Goal: Task Accomplishment & Management: Manage account settings

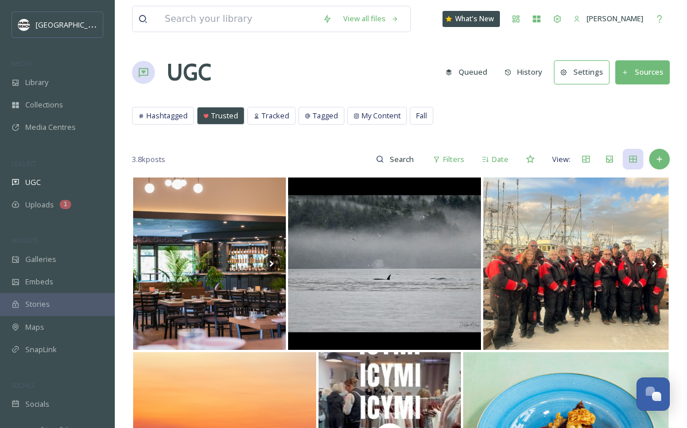
scroll to position [7936, 0]
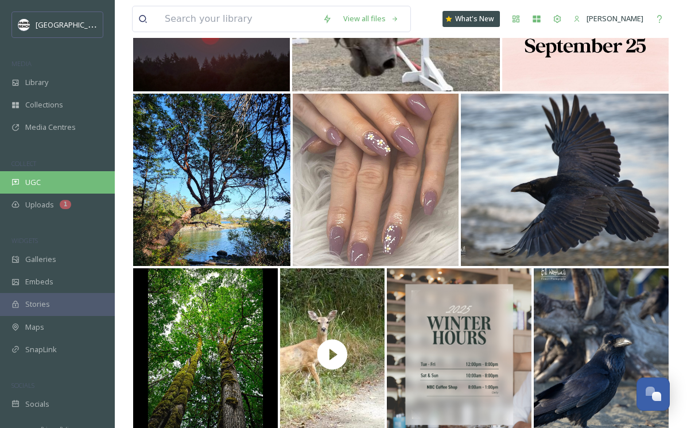
click at [45, 182] on div "UGC" at bounding box center [57, 182] width 115 height 22
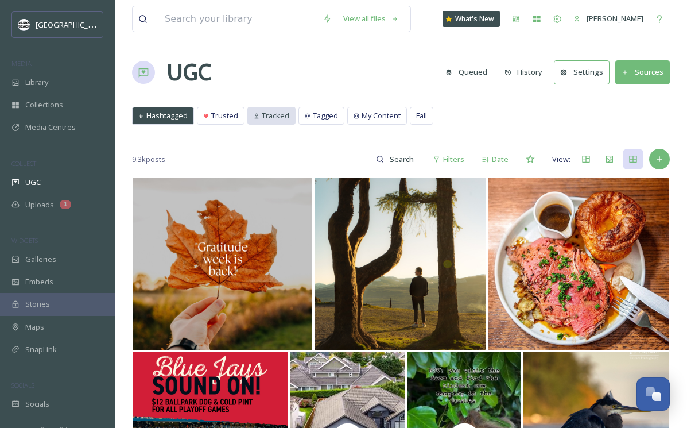
click at [262, 113] on span "Tracked" at bounding box center [276, 115] width 28 height 11
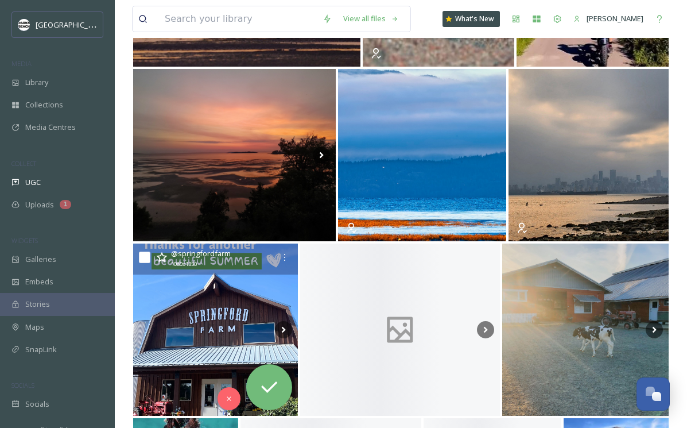
scroll to position [5414, 0]
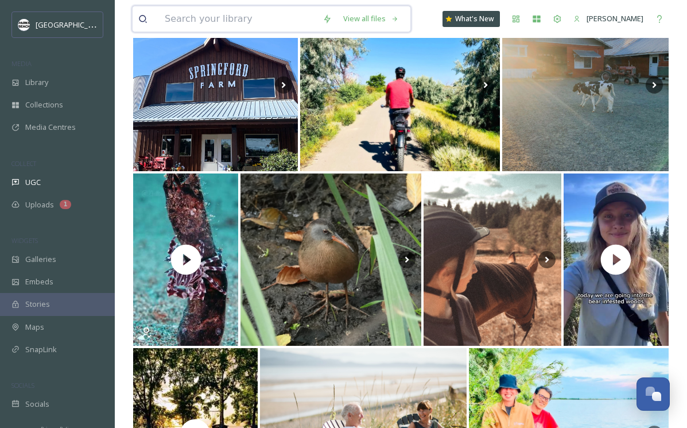
click at [191, 14] on input at bounding box center [238, 18] width 158 height 25
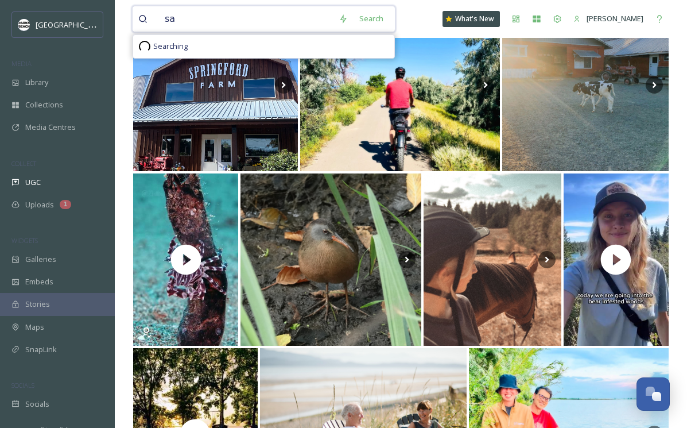
type input "s"
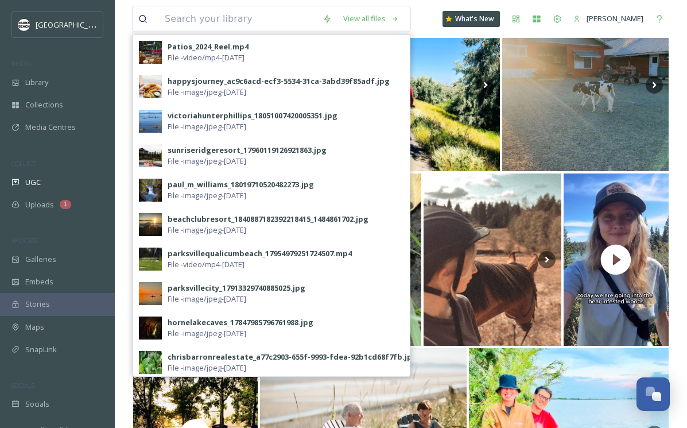
click at [436, 26] on div "View all files Patios_2024_Reel.mp4 File - video/mp4 - [DATE] happysjourney_ac9…" at bounding box center [401, 19] width 538 height 38
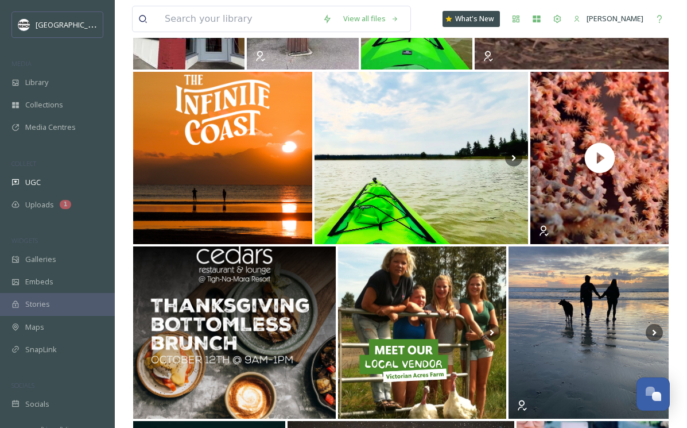
scroll to position [0, 0]
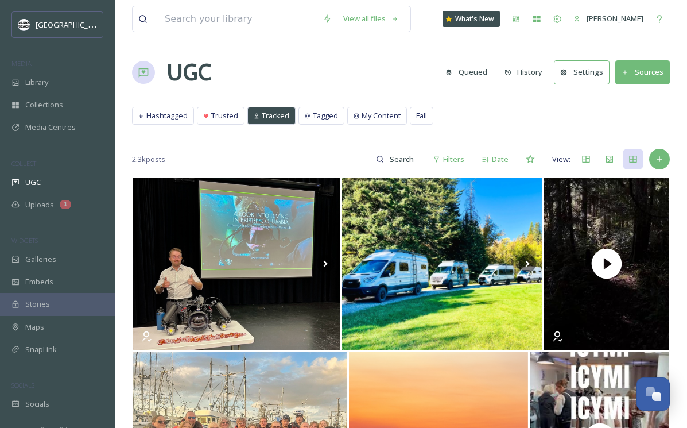
click at [654, 67] on button "Sources" at bounding box center [642, 72] width 55 height 24
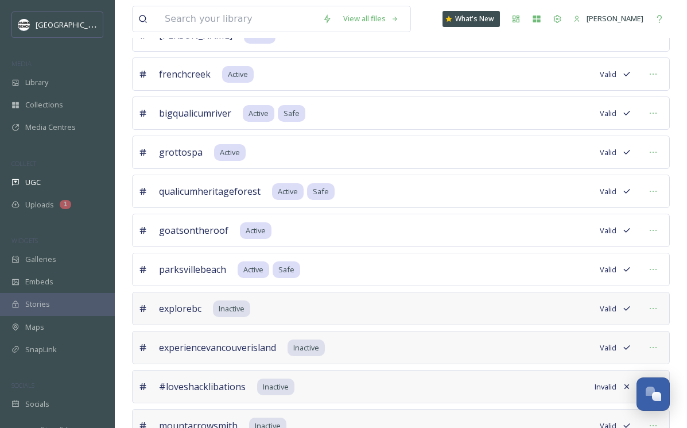
scroll to position [771, 0]
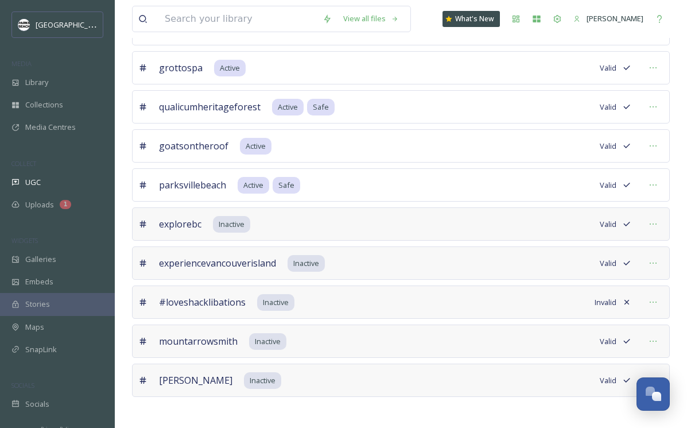
click at [626, 303] on icon at bounding box center [627, 302] width 5 height 5
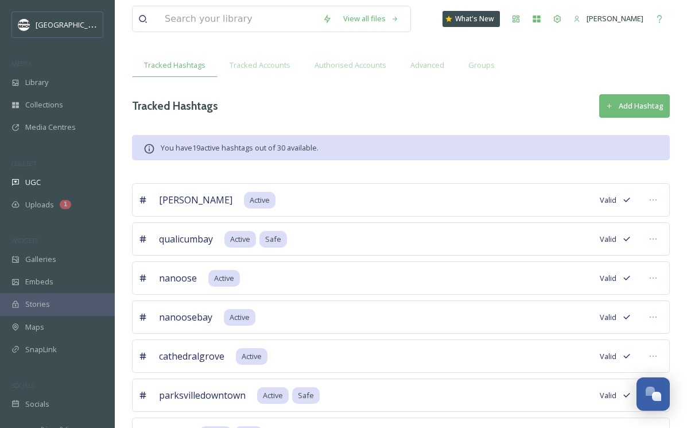
scroll to position [0, 0]
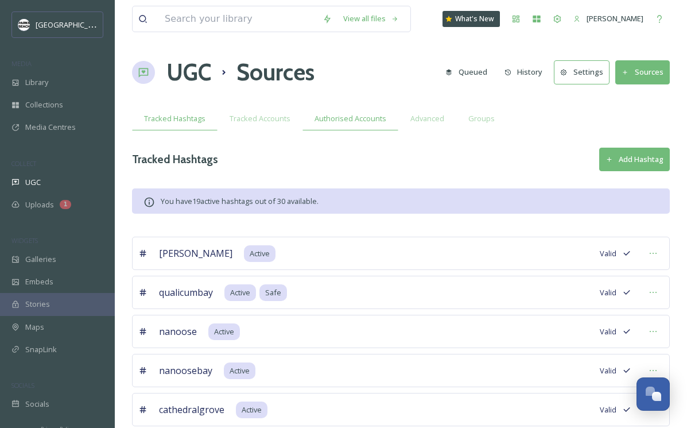
click at [373, 115] on span "Authorised Accounts" at bounding box center [351, 118] width 72 height 11
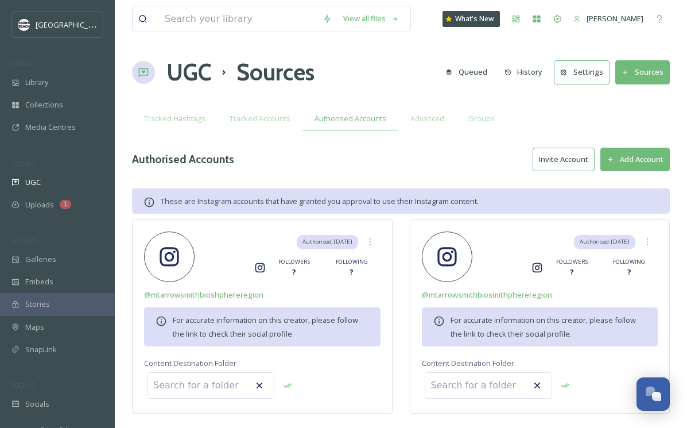
click at [628, 156] on button "Add Account" at bounding box center [634, 160] width 69 height 24
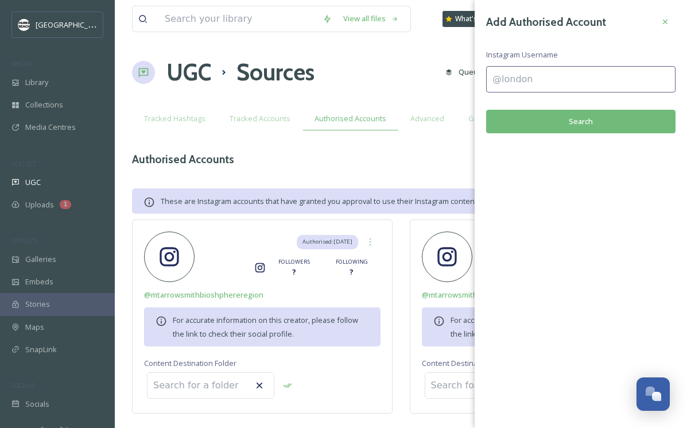
click at [519, 77] on input at bounding box center [580, 79] width 189 height 26
type input "[PERSON_NAME].[PERSON_NAME].artwork"
click at [596, 124] on button "Search" at bounding box center [580, 122] width 189 height 24
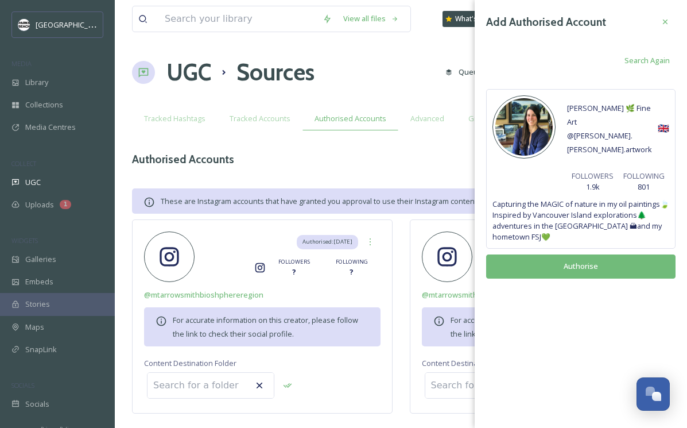
click at [566, 254] on button "Authorise" at bounding box center [580, 266] width 189 height 24
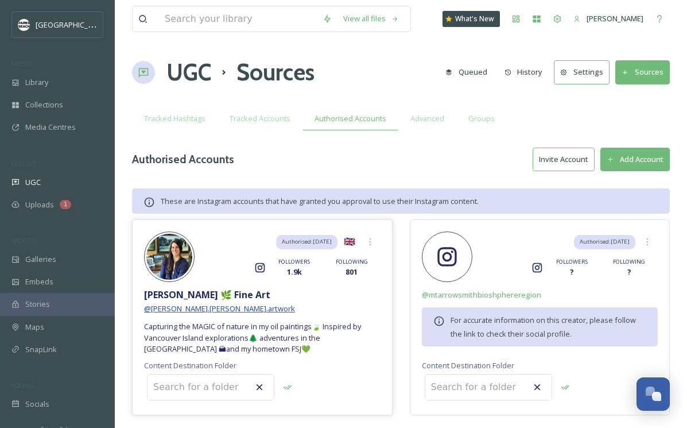
click at [200, 305] on span "@ [PERSON_NAME].[PERSON_NAME].artwork" at bounding box center [219, 308] width 151 height 10
